Goal: Task Accomplishment & Management: Complete application form

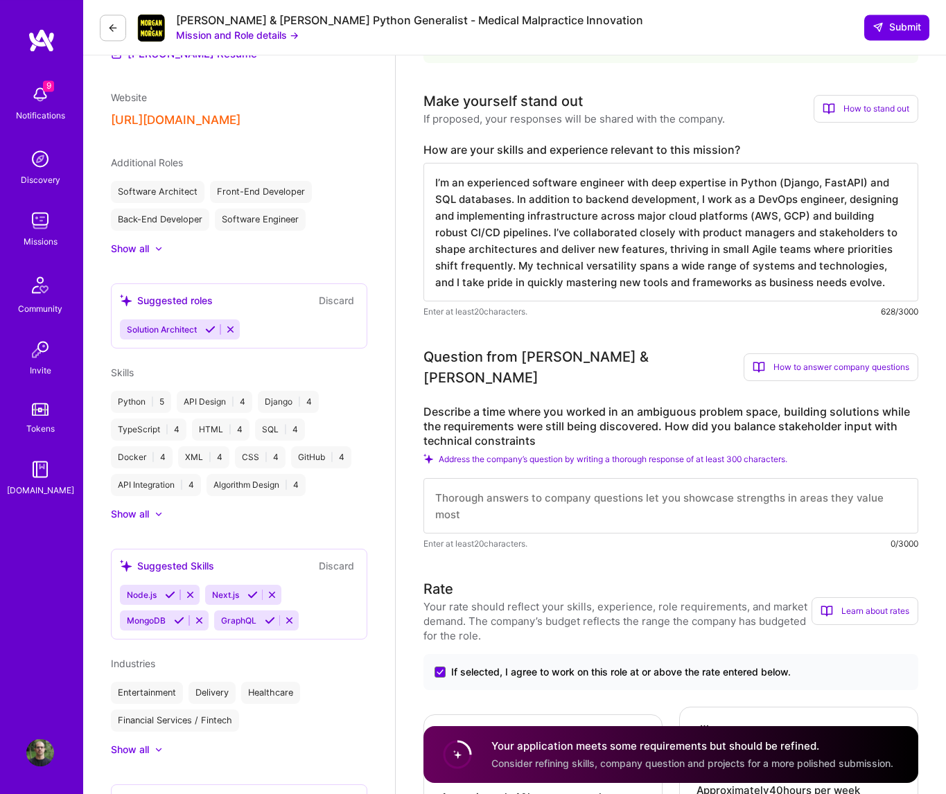
scroll to position [366, 0]
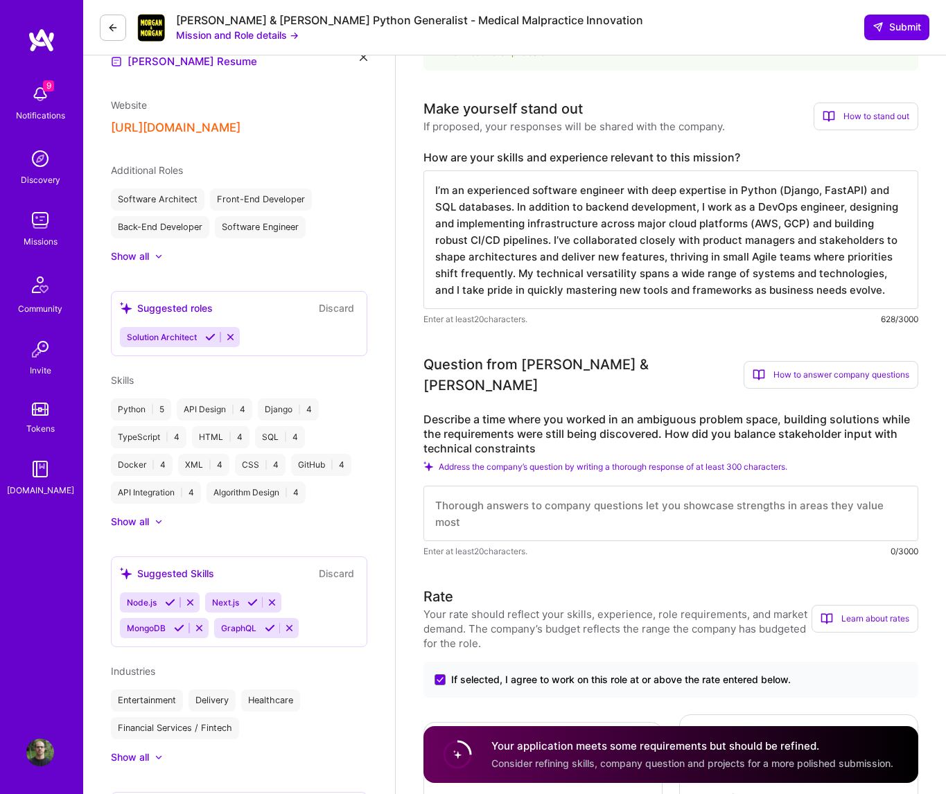
click at [532, 494] on textarea at bounding box center [671, 513] width 495 height 55
click at [593, 488] on textarea at bounding box center [671, 513] width 495 height 55
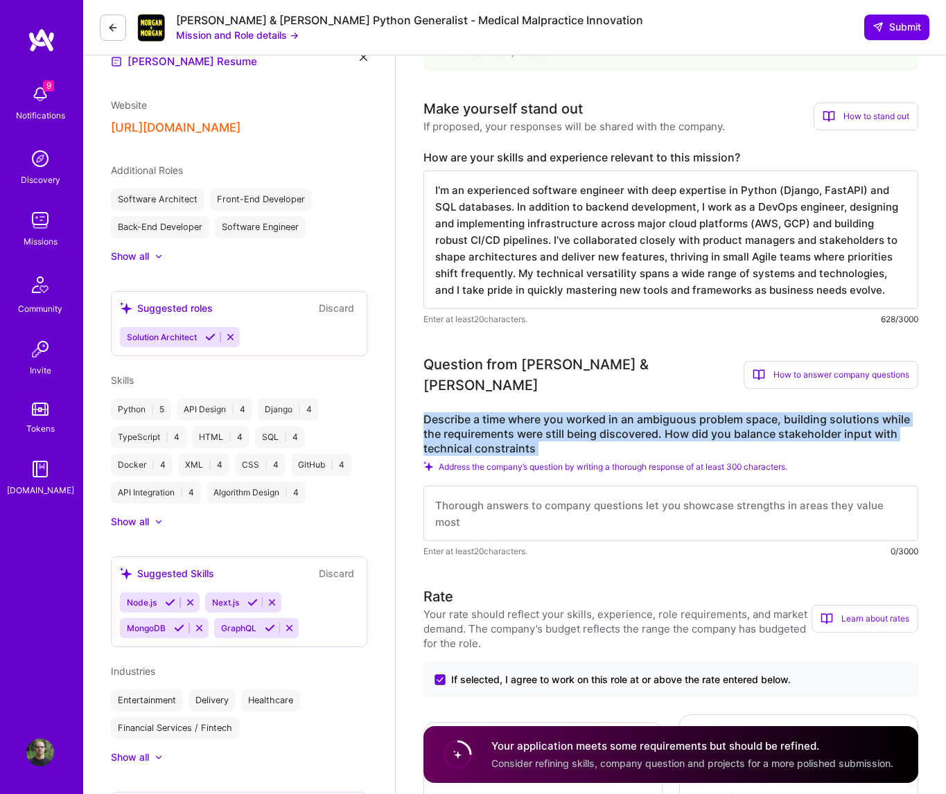
drag, startPoint x: 426, startPoint y: 406, endPoint x: 547, endPoint y: 448, distance: 127.6
click at [547, 448] on div "Describe a time where you worked in an ambiguous problem space, building soluti…" at bounding box center [671, 485] width 495 height 146
copy div "Describe a time where you worked in an ambiguous problem space, building soluti…"
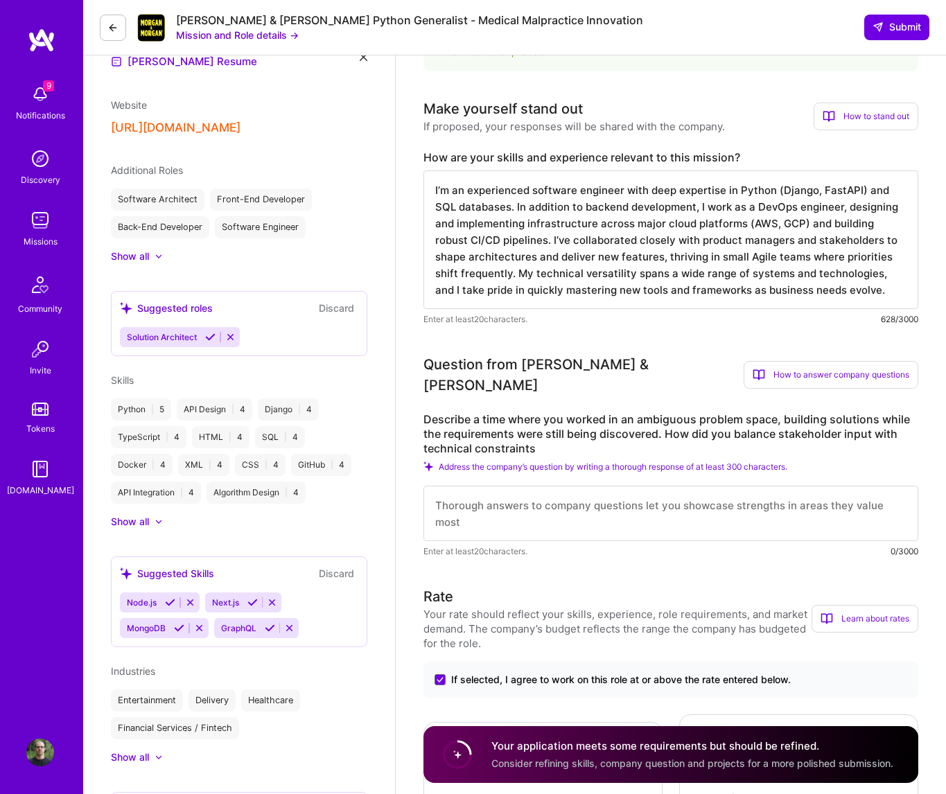
click at [561, 500] on textarea at bounding box center [671, 513] width 495 height 55
paste textarea "When faced with ambiguous problem spaces, my first step is to identify the simp…"
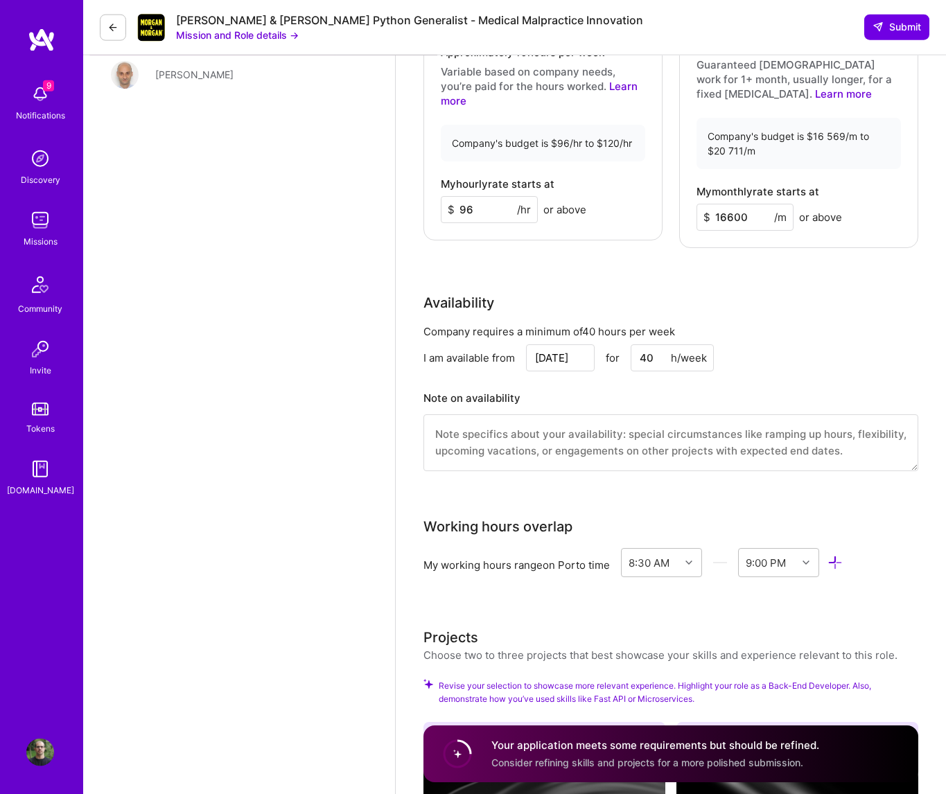
scroll to position [1189, 0]
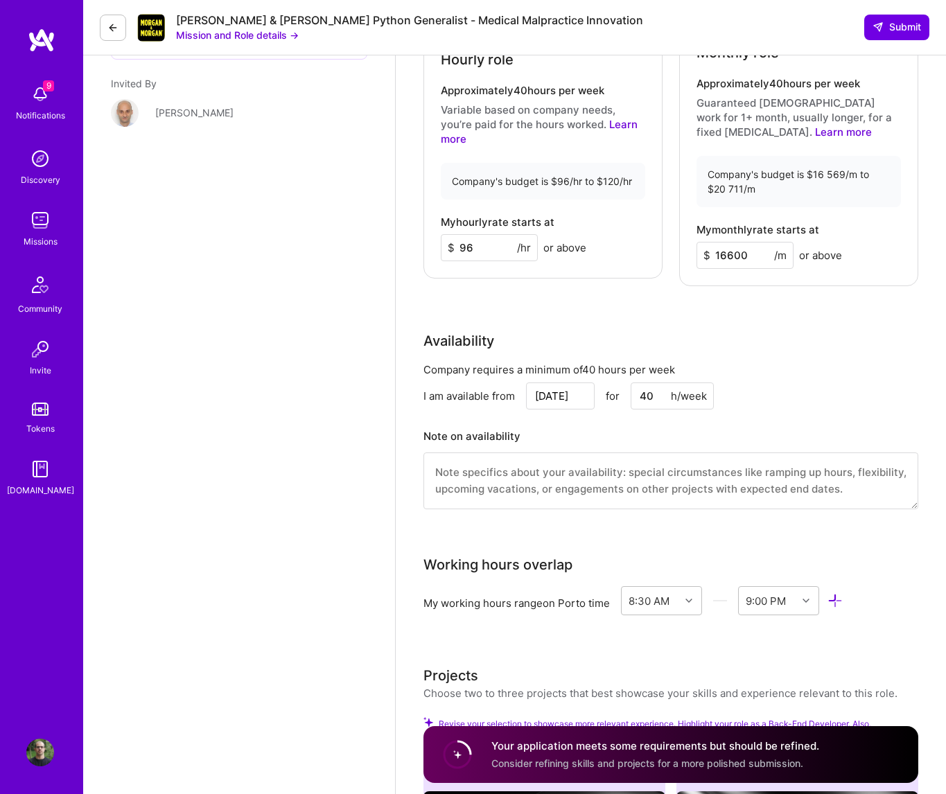
type textarea "When faced with ambiguous problem spaces, my first step is to identify the simp…"
click at [557, 390] on input "[DATE]" at bounding box center [560, 396] width 69 height 27
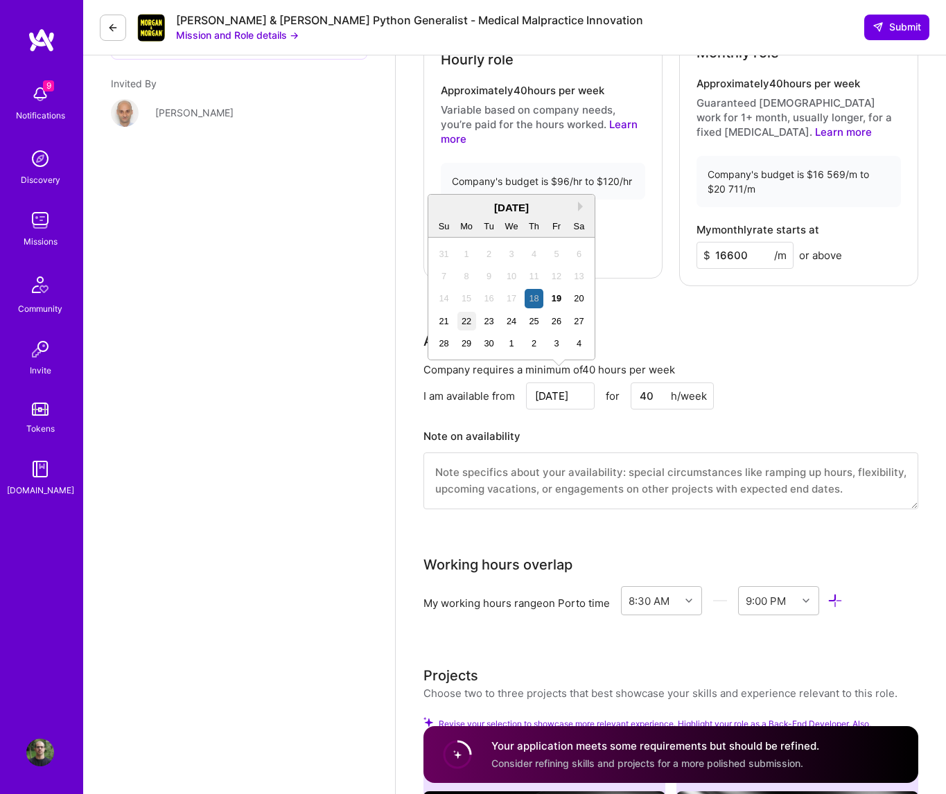
click at [466, 324] on div "22" at bounding box center [466, 321] width 19 height 19
type input "[DATE]"
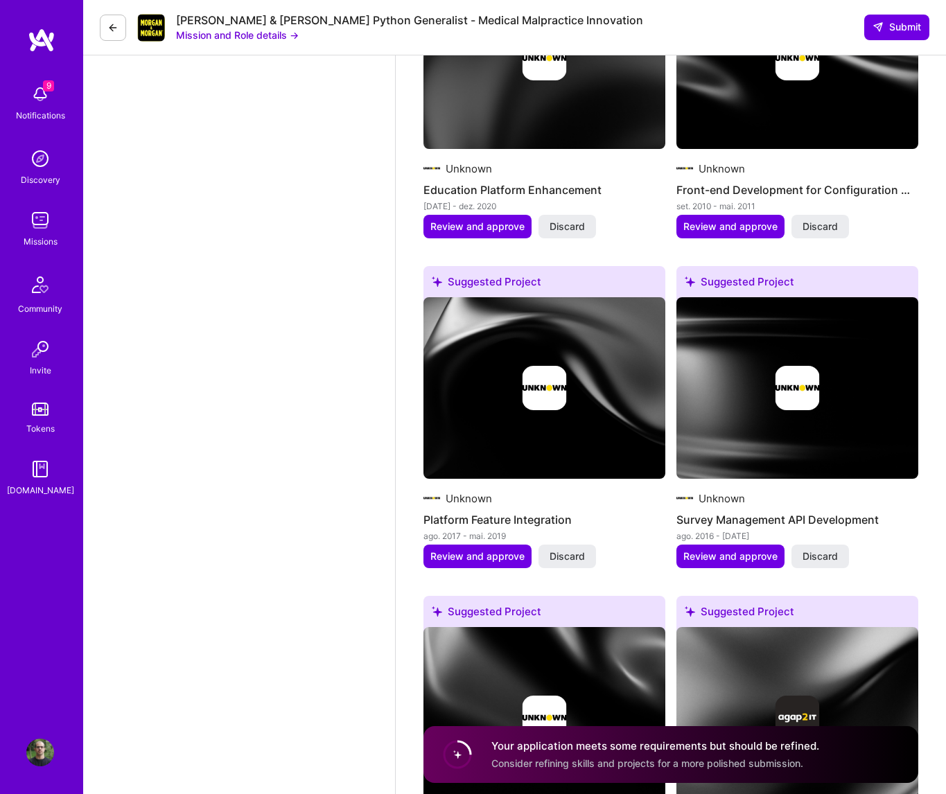
scroll to position [2379, 0]
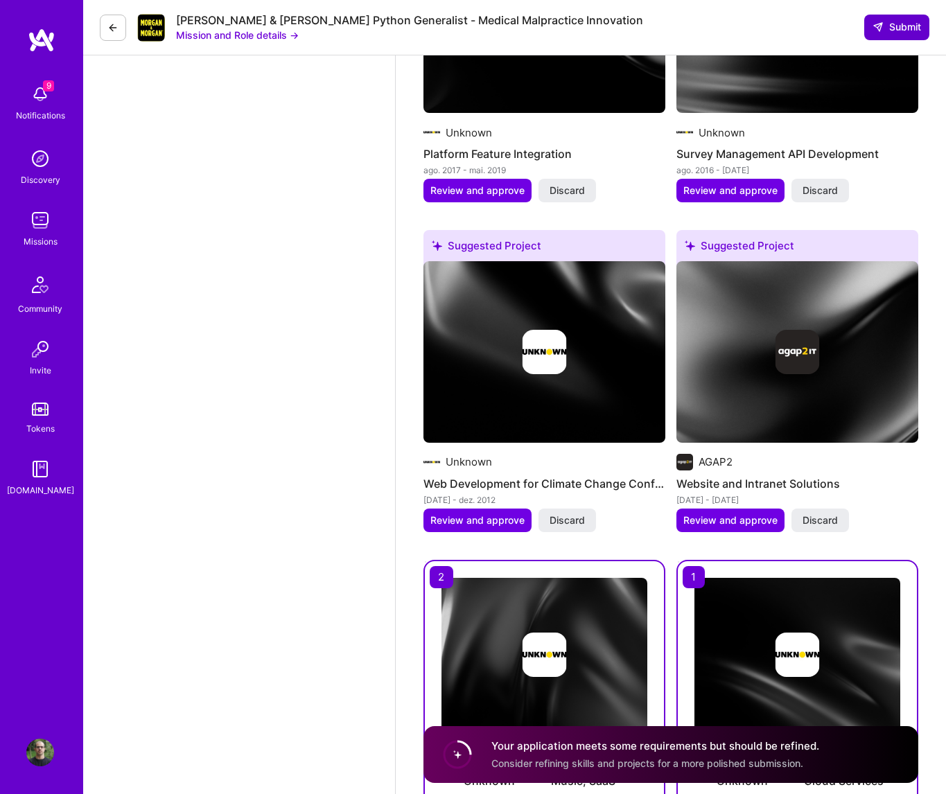
click at [887, 21] on span "Submit" at bounding box center [897, 27] width 49 height 14
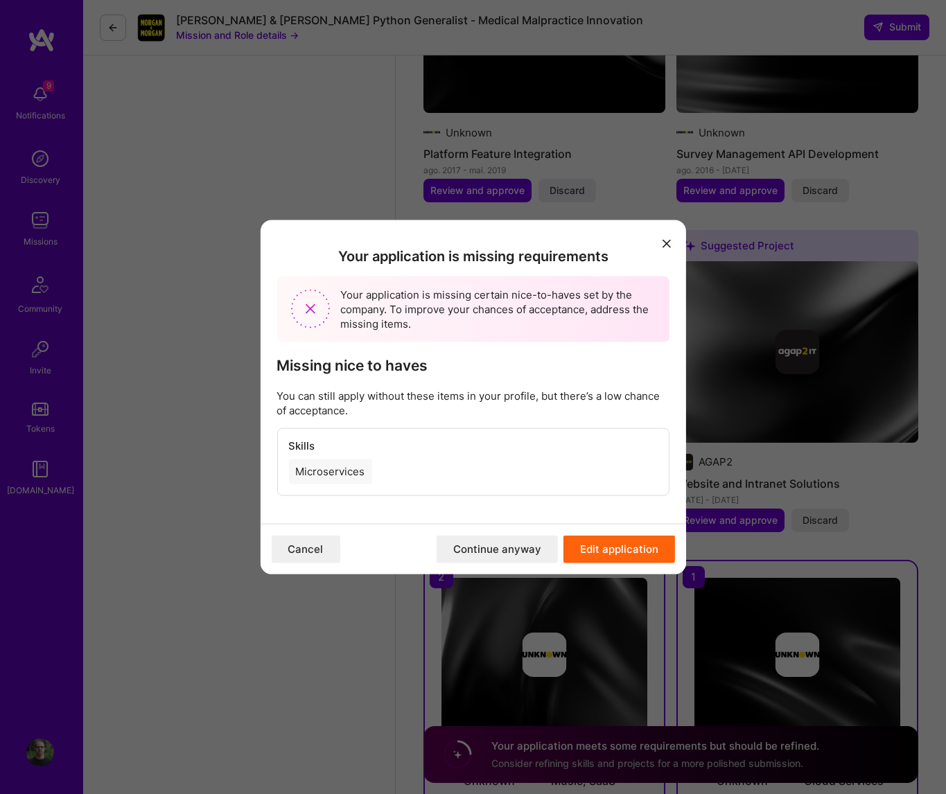
click at [523, 552] on button "Continue anyway" at bounding box center [497, 549] width 121 height 28
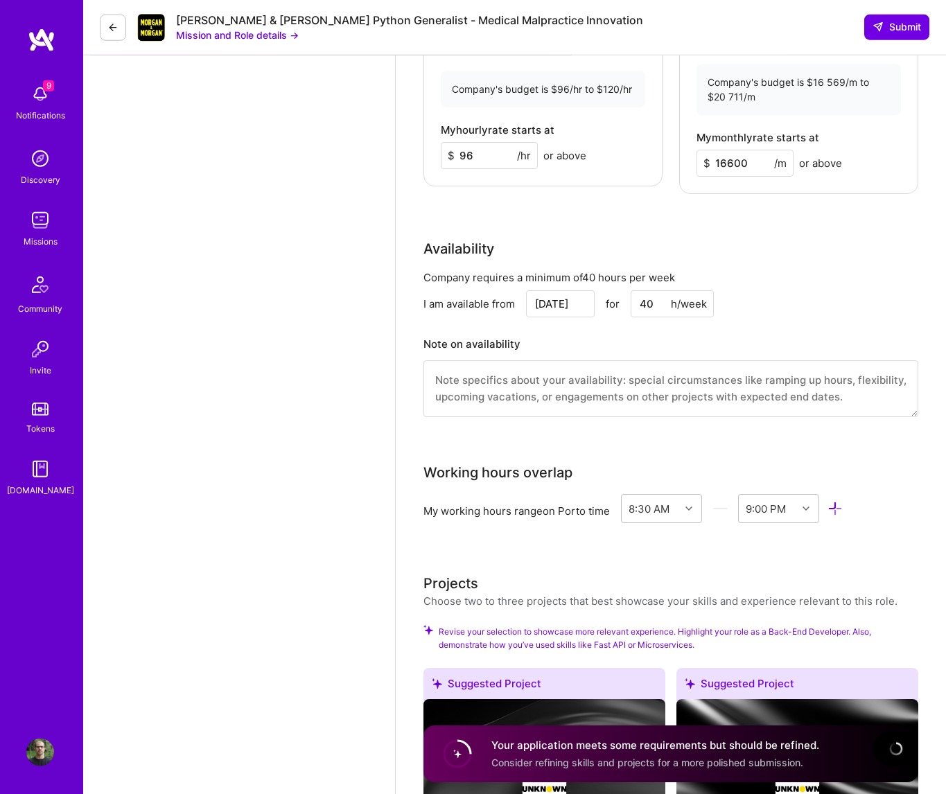
scroll to position [1189, 0]
